Goal: Information Seeking & Learning: Learn about a topic

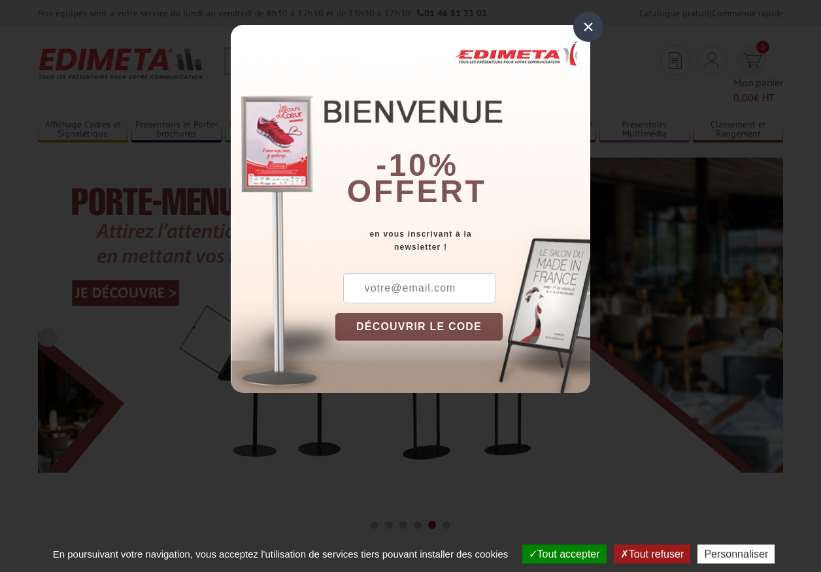
click at [558, 554] on button "Tout accepter" at bounding box center [564, 553] width 84 height 19
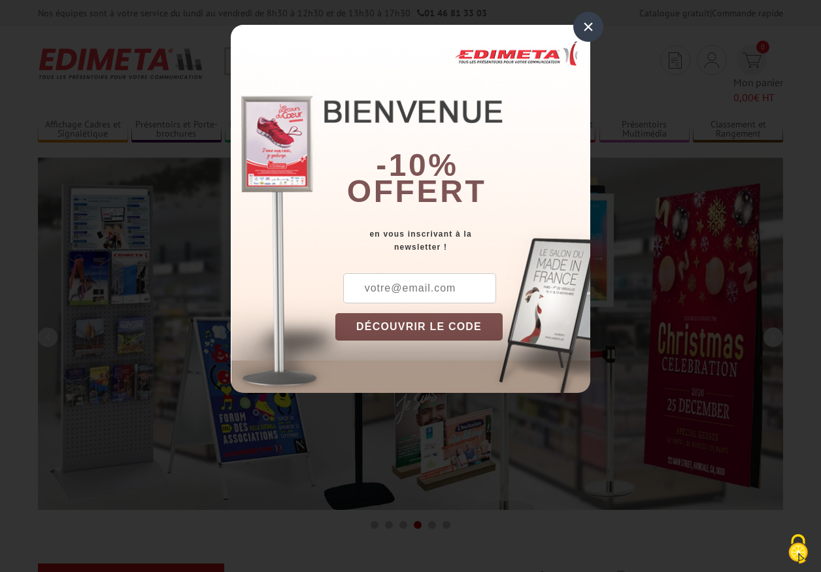
click at [588, 26] on div "×" at bounding box center [588, 27] width 30 height 30
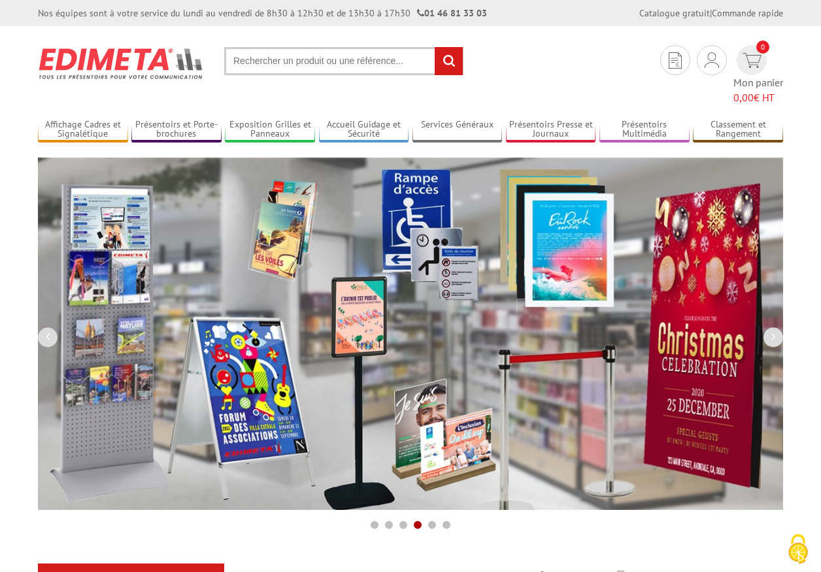
click at [0, 0] on div "Nos équipes sont à votre service du [DATE] au [DATE] de 8h30 à 12h30 et de 13h3…" at bounding box center [410, 13] width 821 height 26
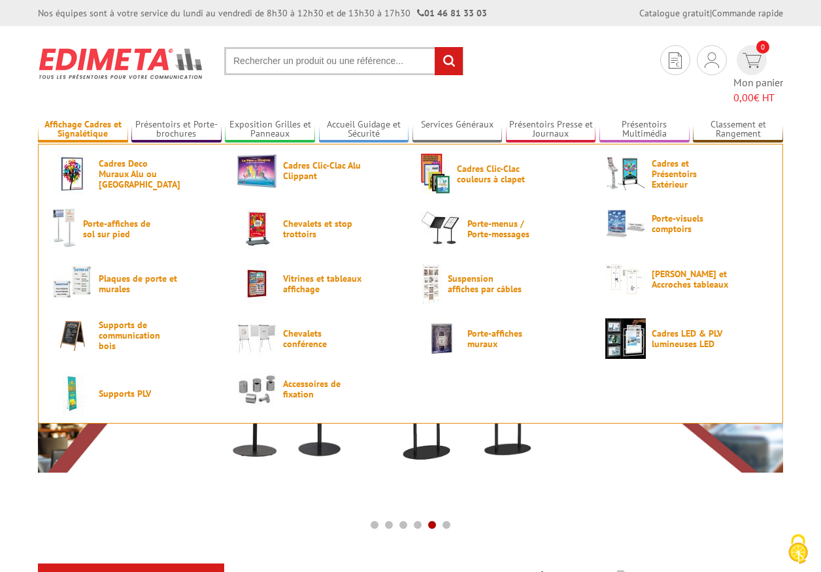
click at [82, 119] on link "Affichage Cadres et Signalétique" at bounding box center [83, 130] width 90 height 22
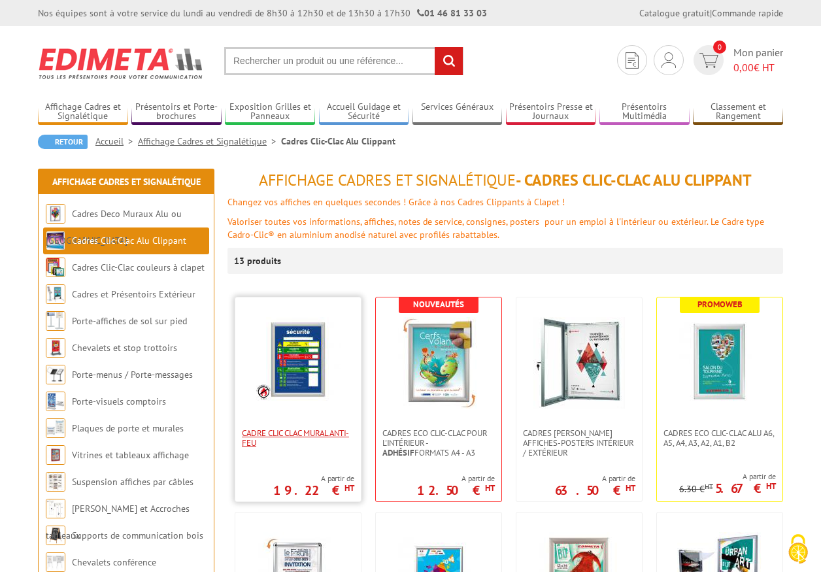
click at [298, 438] on span "Cadre CLIC CLAC Mural ANTI-FEU" at bounding box center [298, 438] width 112 height 20
